Goal: Find specific page/section: Find specific page/section

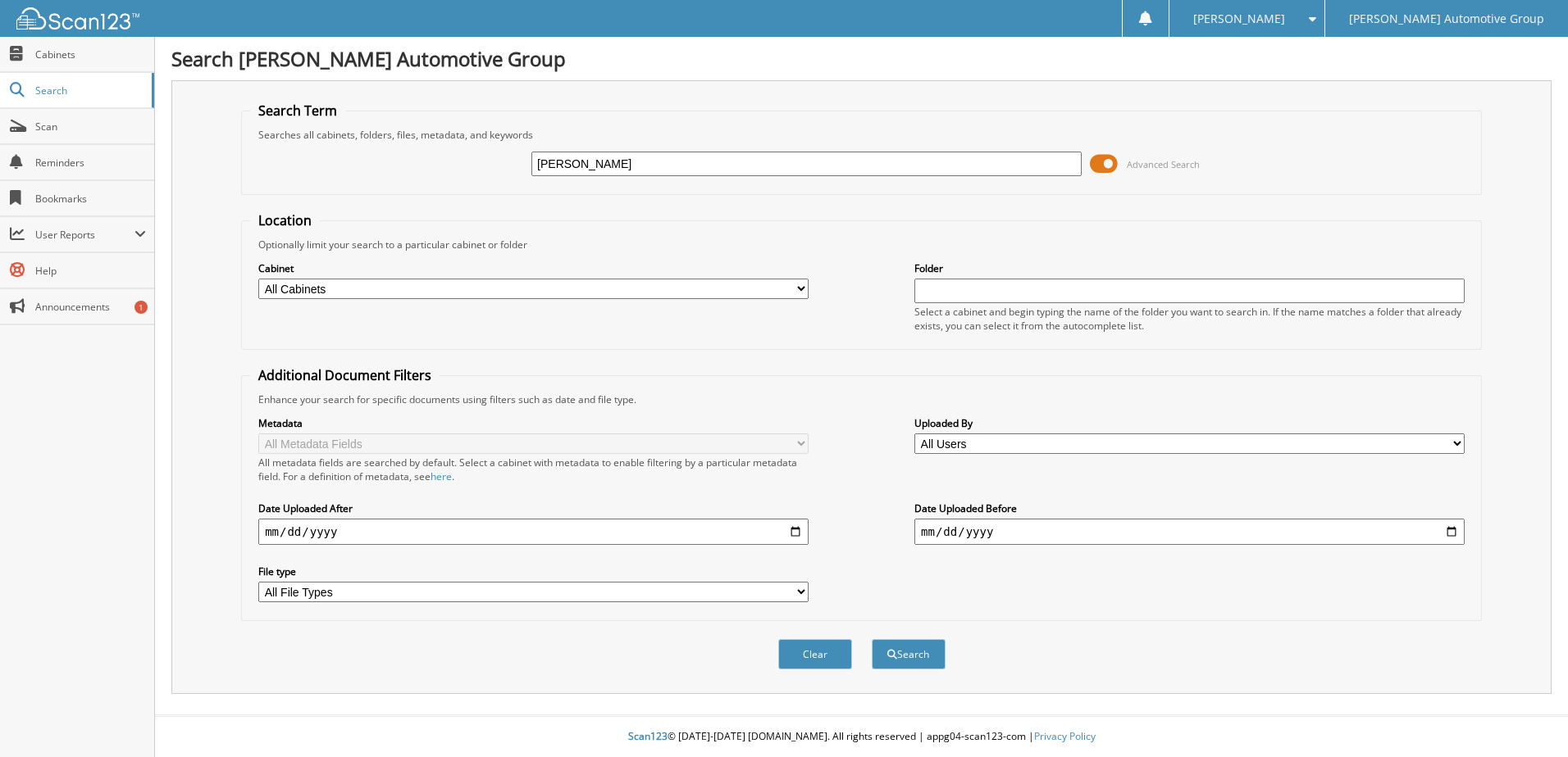
type input "[PERSON_NAME]"
click at [872, 639] on button "Search" at bounding box center [909, 654] width 74 height 30
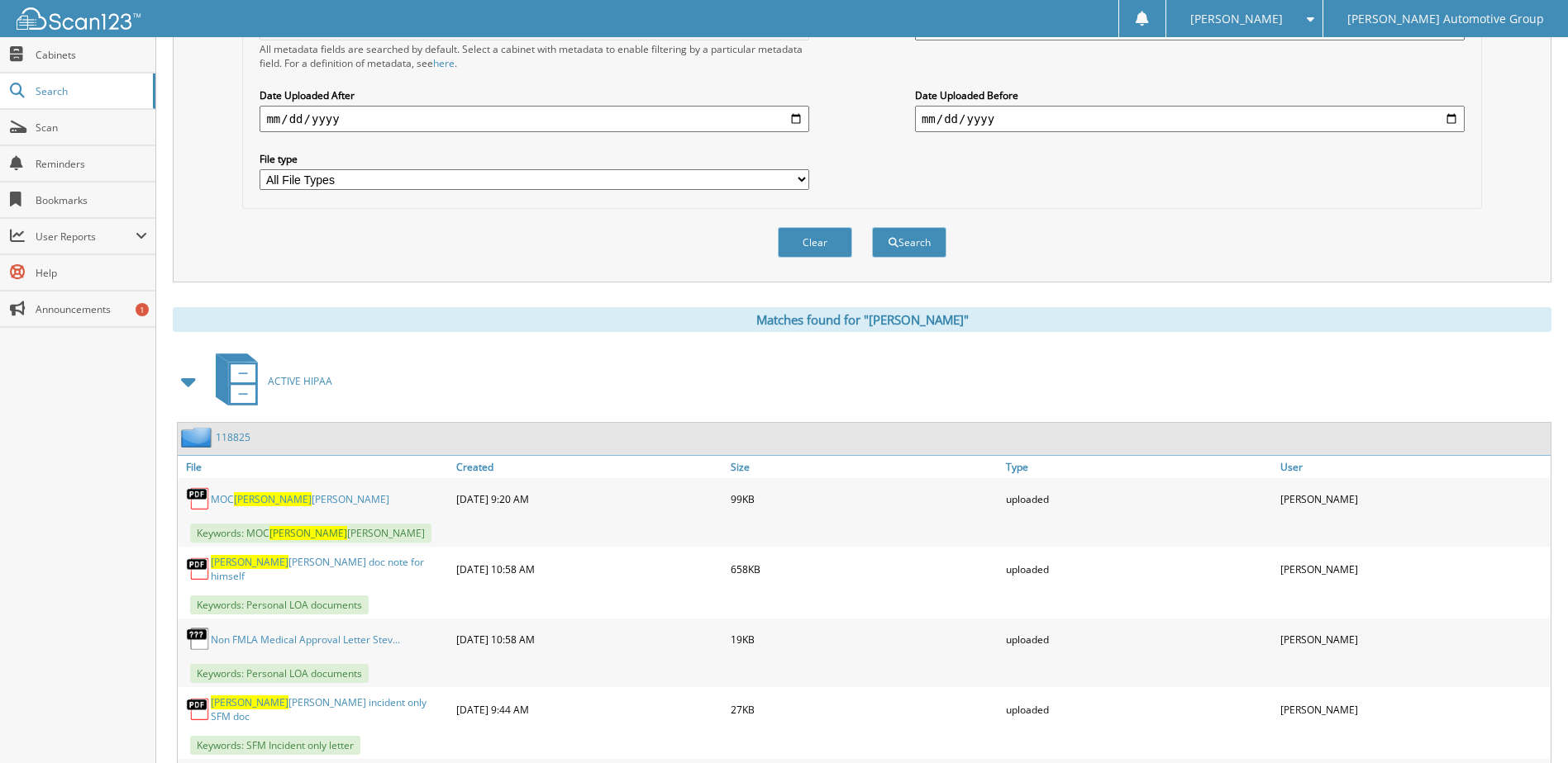
scroll to position [419, 0]
click at [237, 435] on link "118825" at bounding box center [233, 435] width 35 height 14
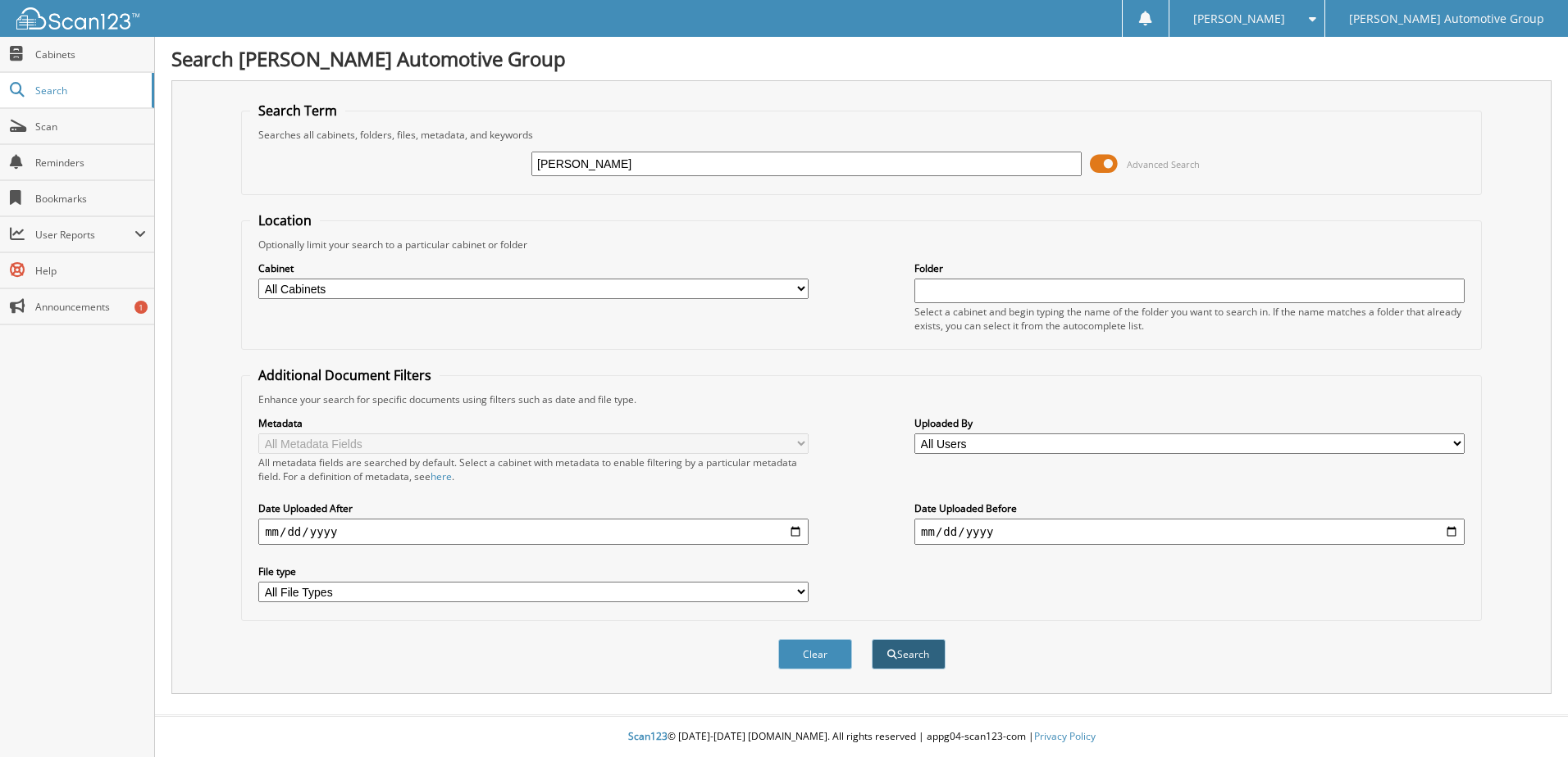
type input "[PERSON_NAME]"
click at [912, 651] on button "Search" at bounding box center [909, 654] width 74 height 30
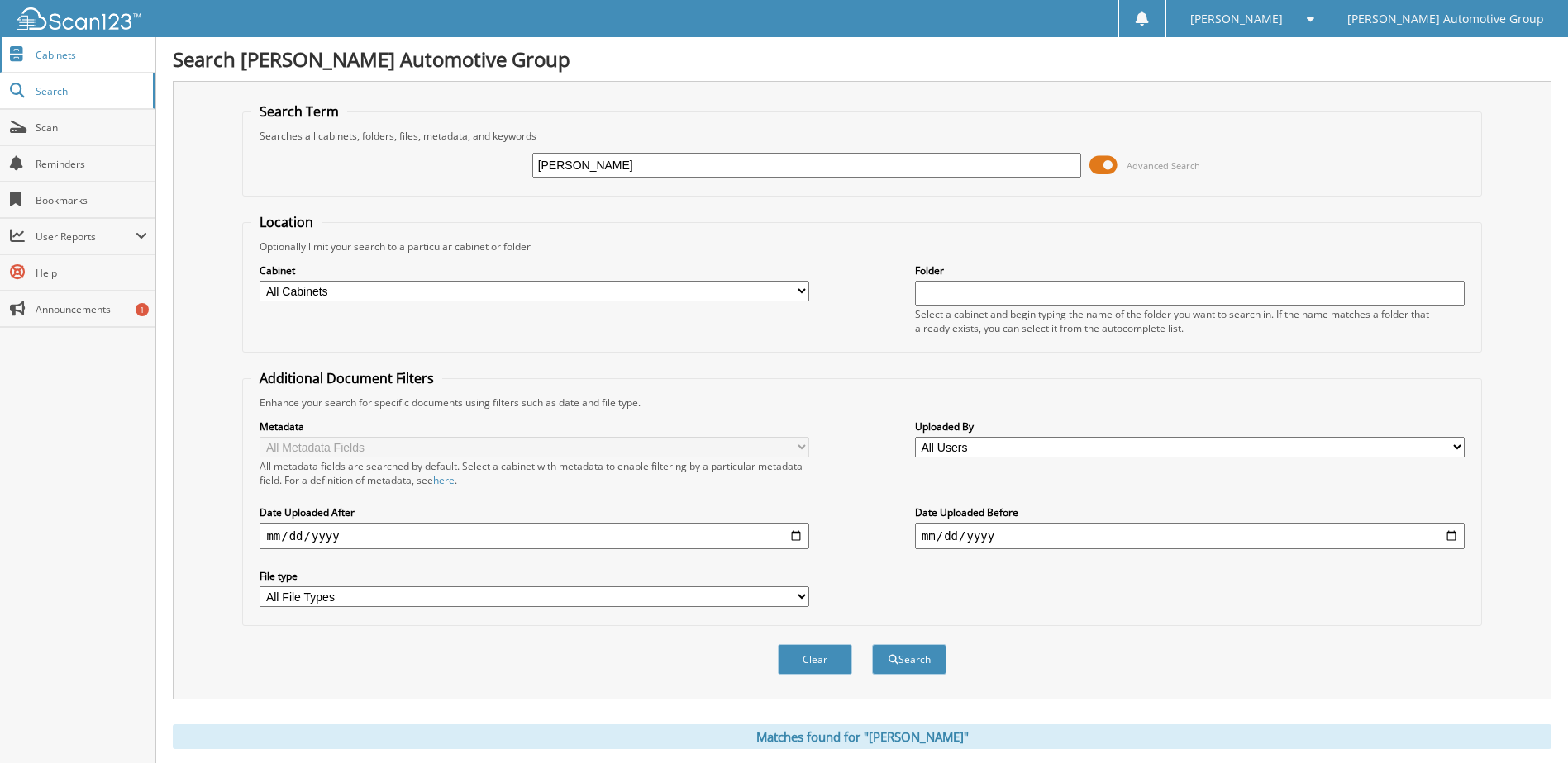
click at [61, 55] on span "Cabinets" at bounding box center [91, 55] width 111 height 14
